Goal: Information Seeking & Learning: Learn about a topic

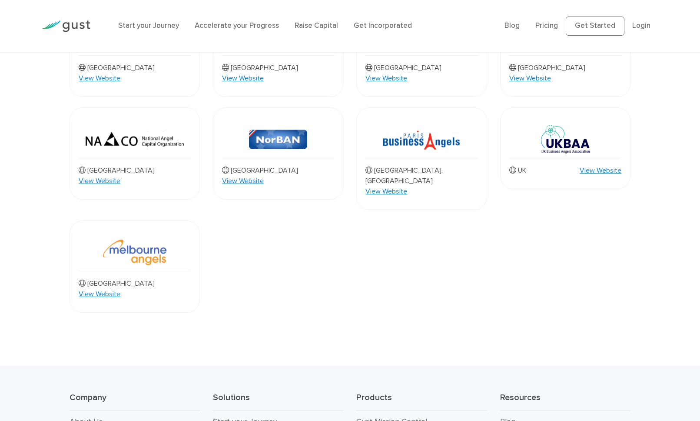
scroll to position [829, 0]
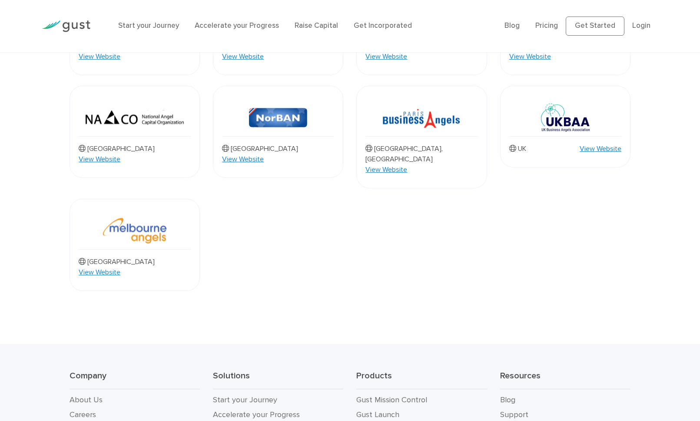
scroll to position [785, 0]
